Goal: Information Seeking & Learning: Learn about a topic

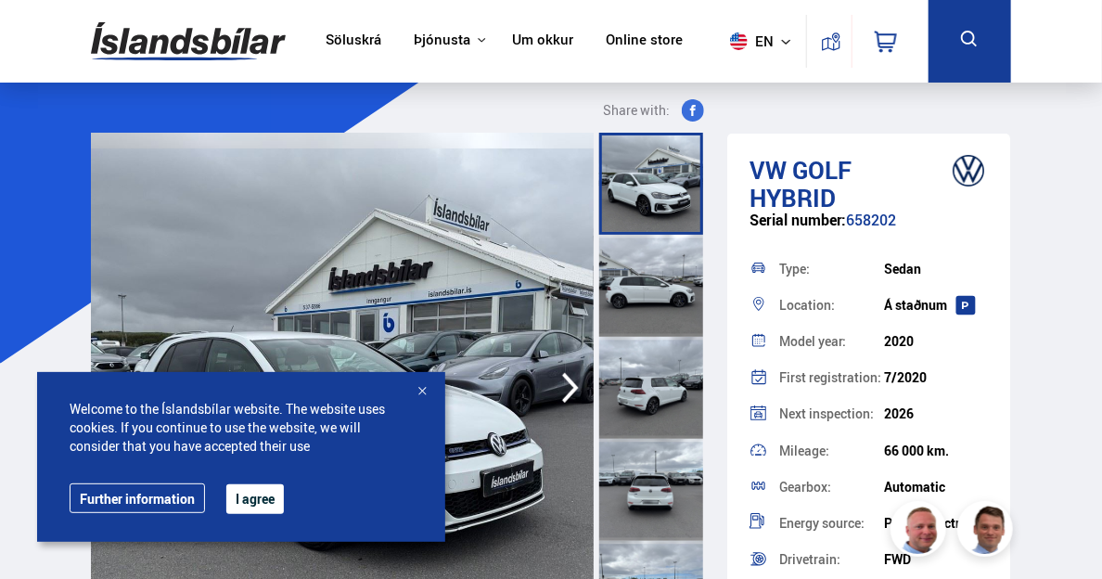
click at [255, 500] on button "I agree" at bounding box center [255, 499] width 58 height 30
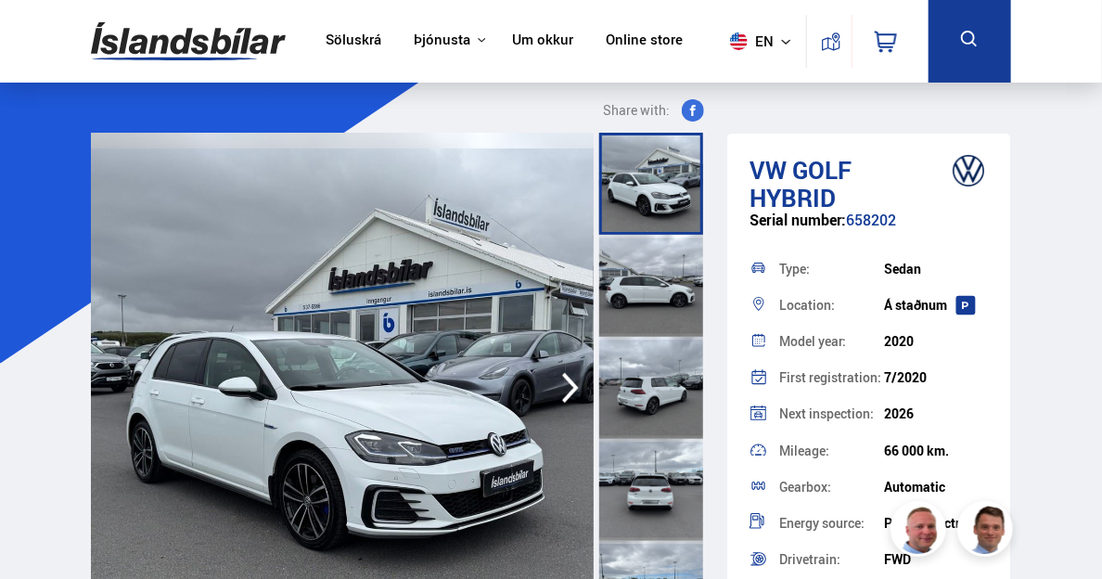
click at [786, 43] on icon at bounding box center [786, 41] width 9 height 5
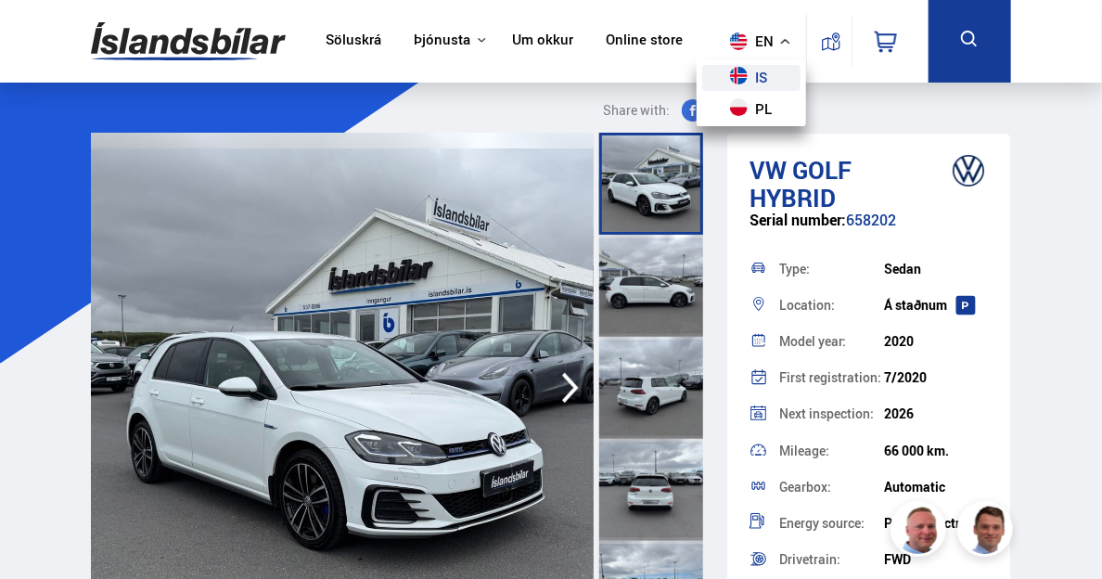
click at [750, 75] on link "is" at bounding box center [751, 78] width 98 height 26
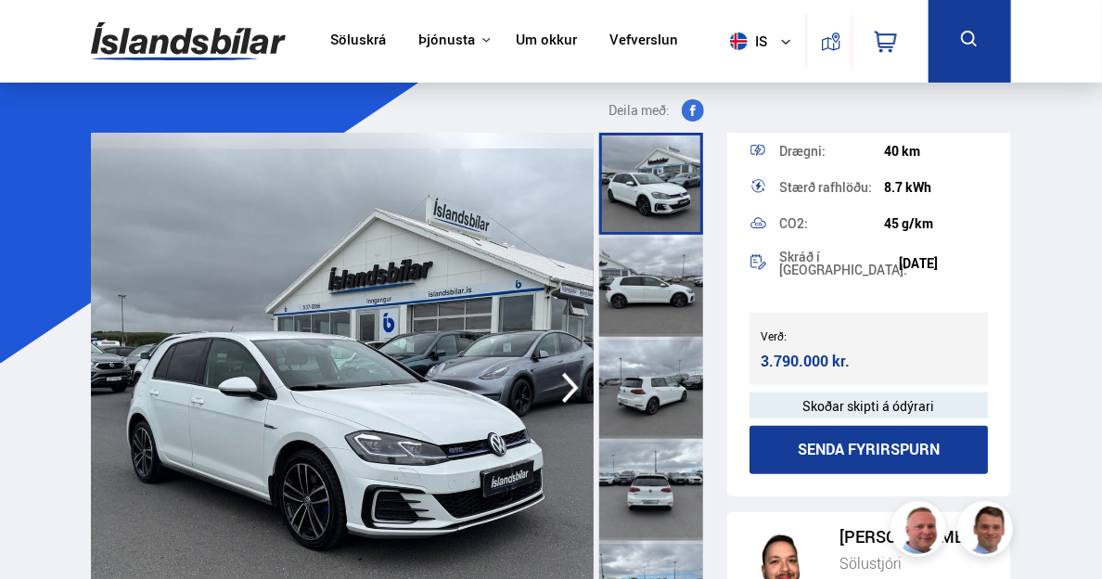
scroll to position [628, 0]
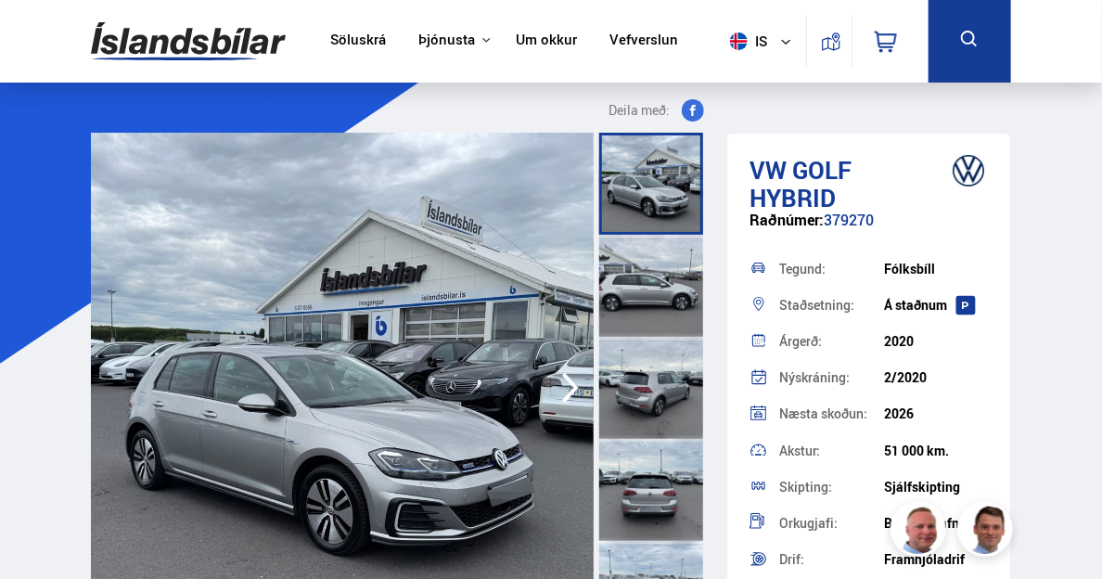
drag, startPoint x: 1006, startPoint y: 320, endPoint x: 1014, endPoint y: 344, distance: 25.5
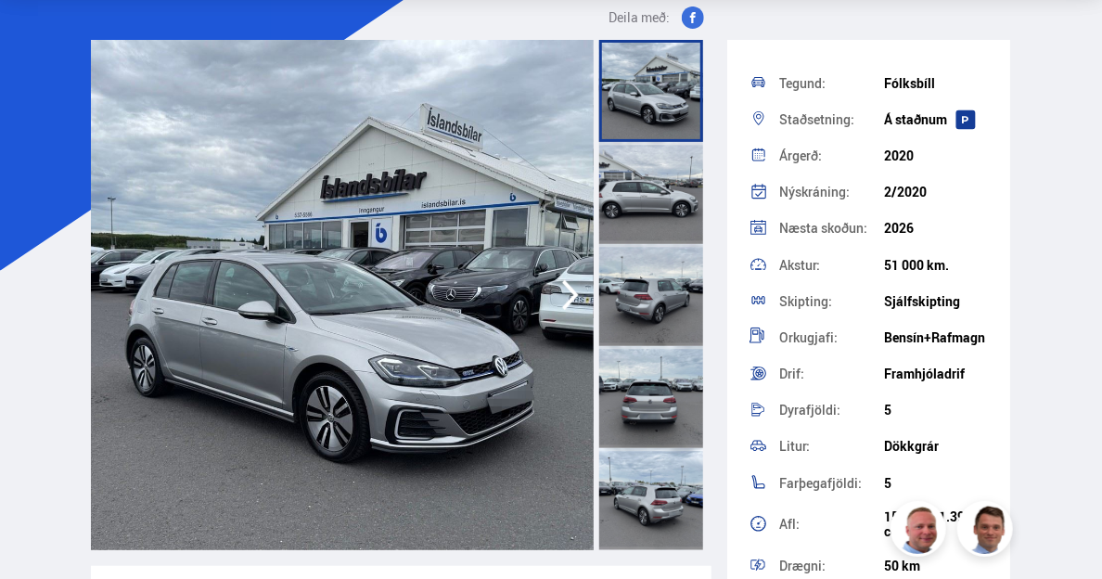
scroll to position [464, 0]
